Goal: Find specific page/section

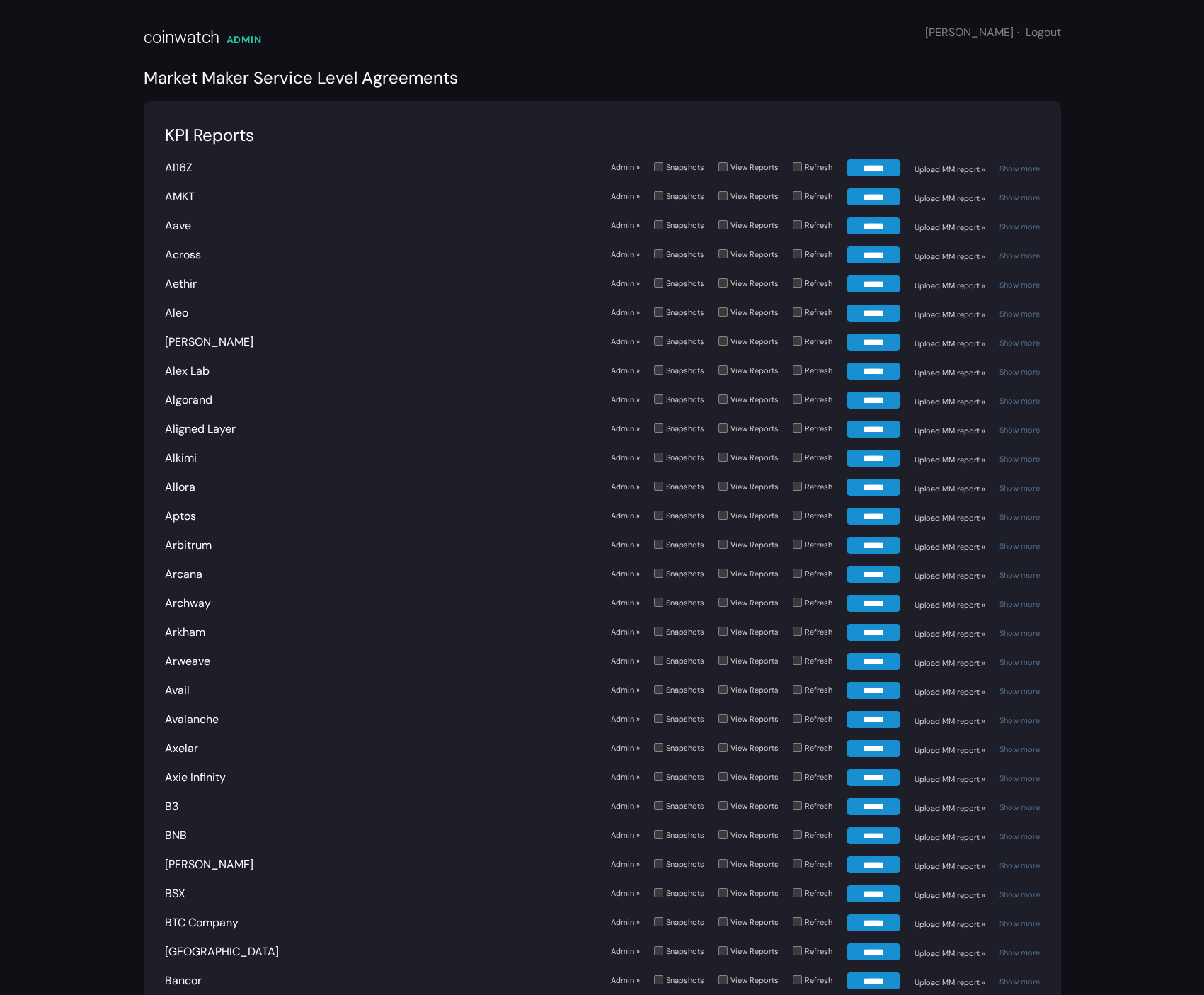
click at [374, 273] on div "Aethir Admin » Snapshots View Reports Refresh ****** Upload MM report » Show mo…" at bounding box center [603, 283] width 875 height 29
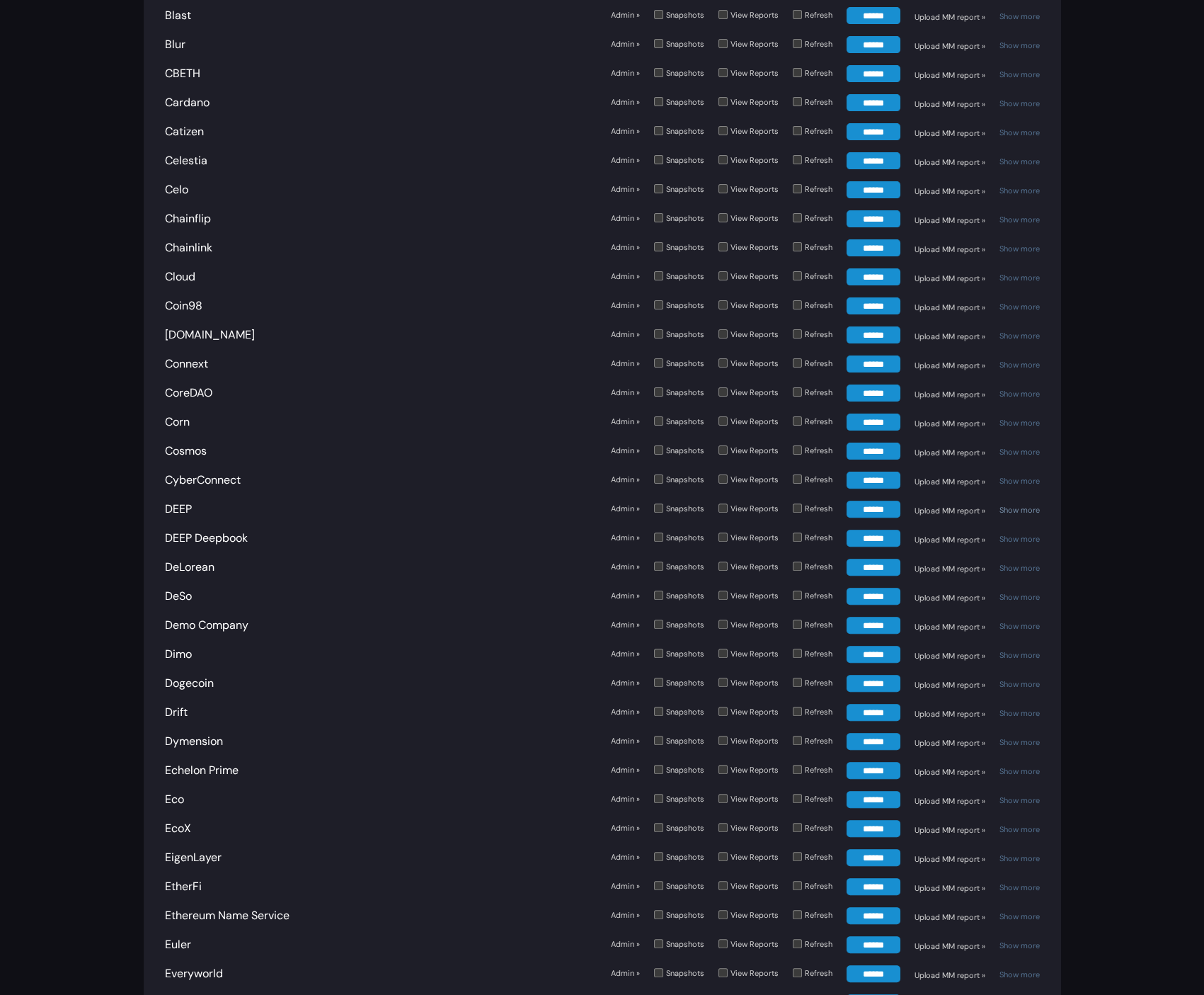
click at [1017, 505] on link "Show more" at bounding box center [1020, 510] width 40 height 10
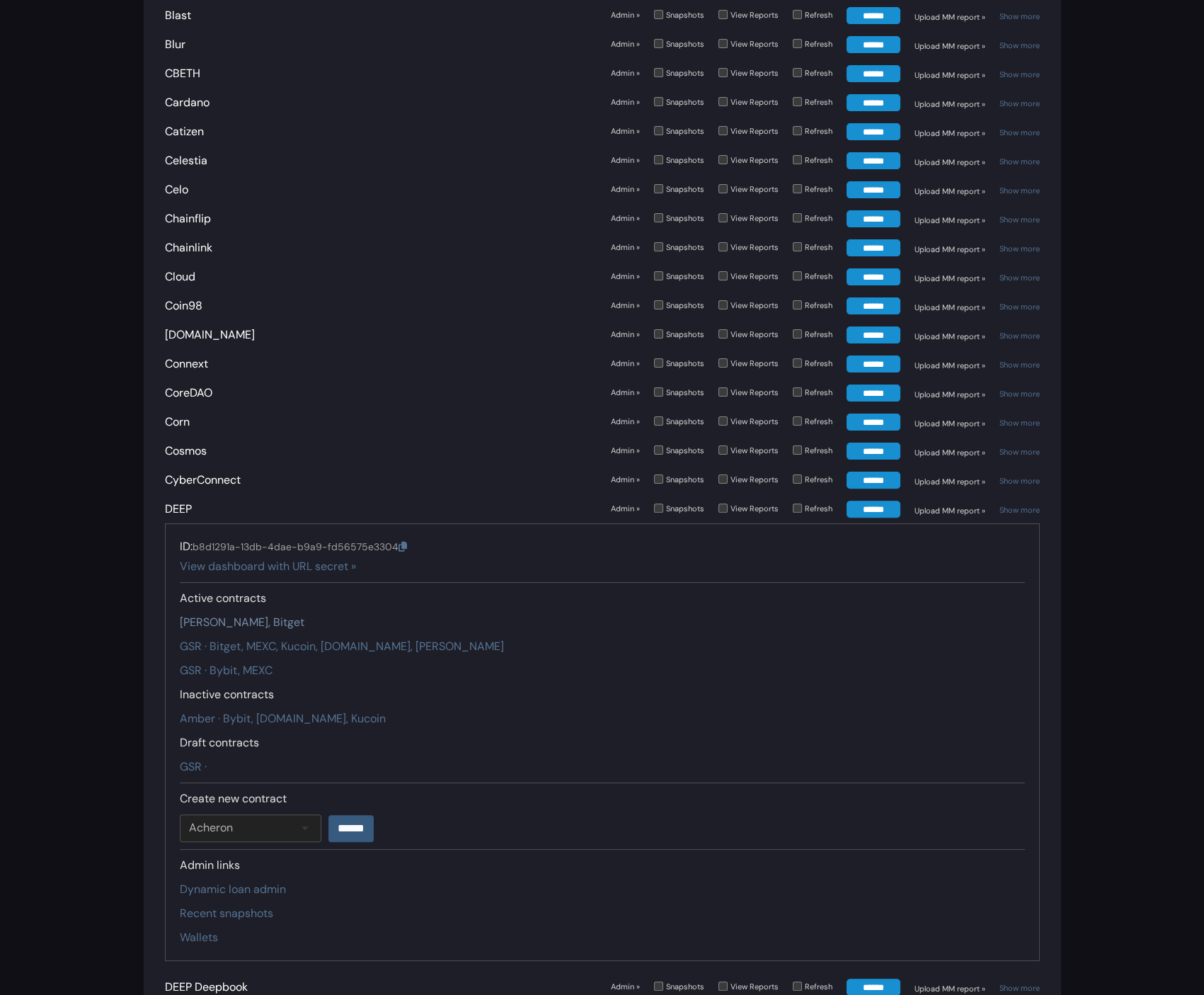
click at [263, 614] on link "[PERSON_NAME], Bitget" at bounding box center [241, 621] width 124 height 15
click at [175, 501] on link "DEEP" at bounding box center [178, 509] width 27 height 15
